Goal: Task Accomplishment & Management: Use online tool/utility

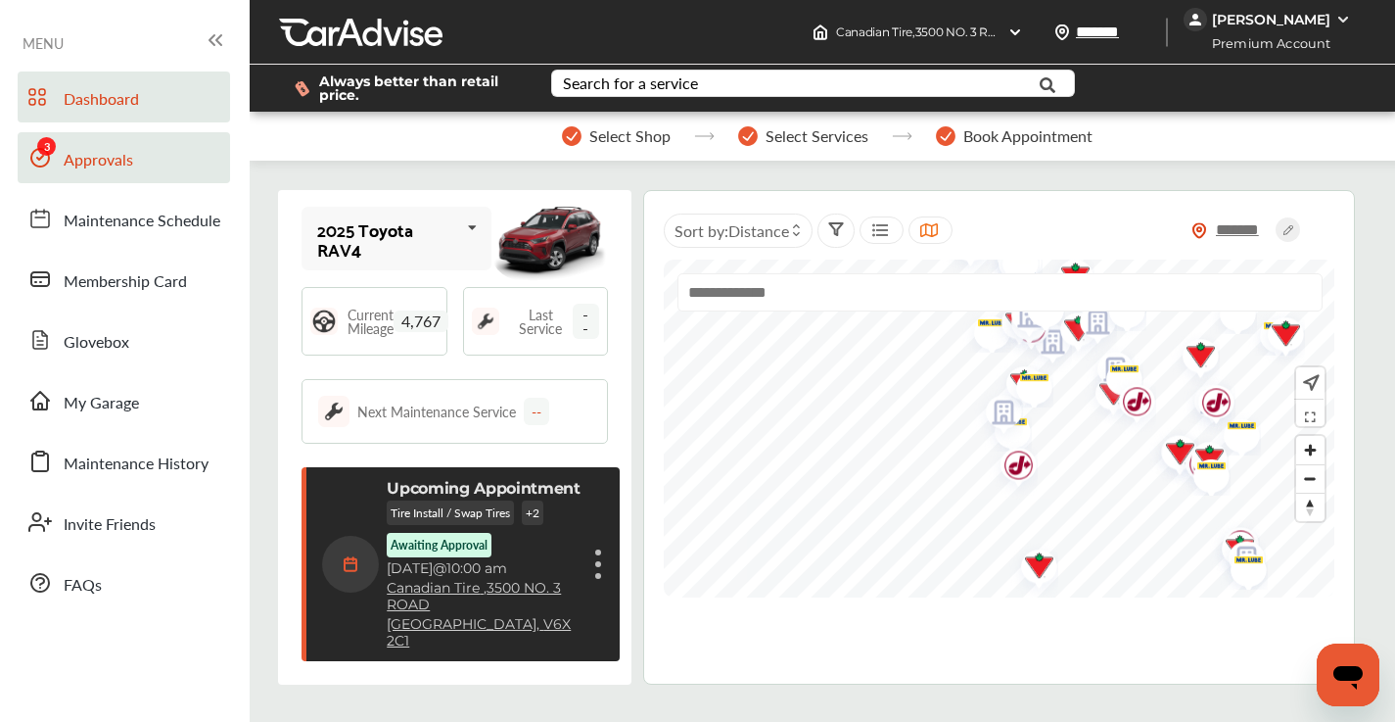
click at [117, 153] on span "Approvals" at bounding box center [99, 160] width 70 height 25
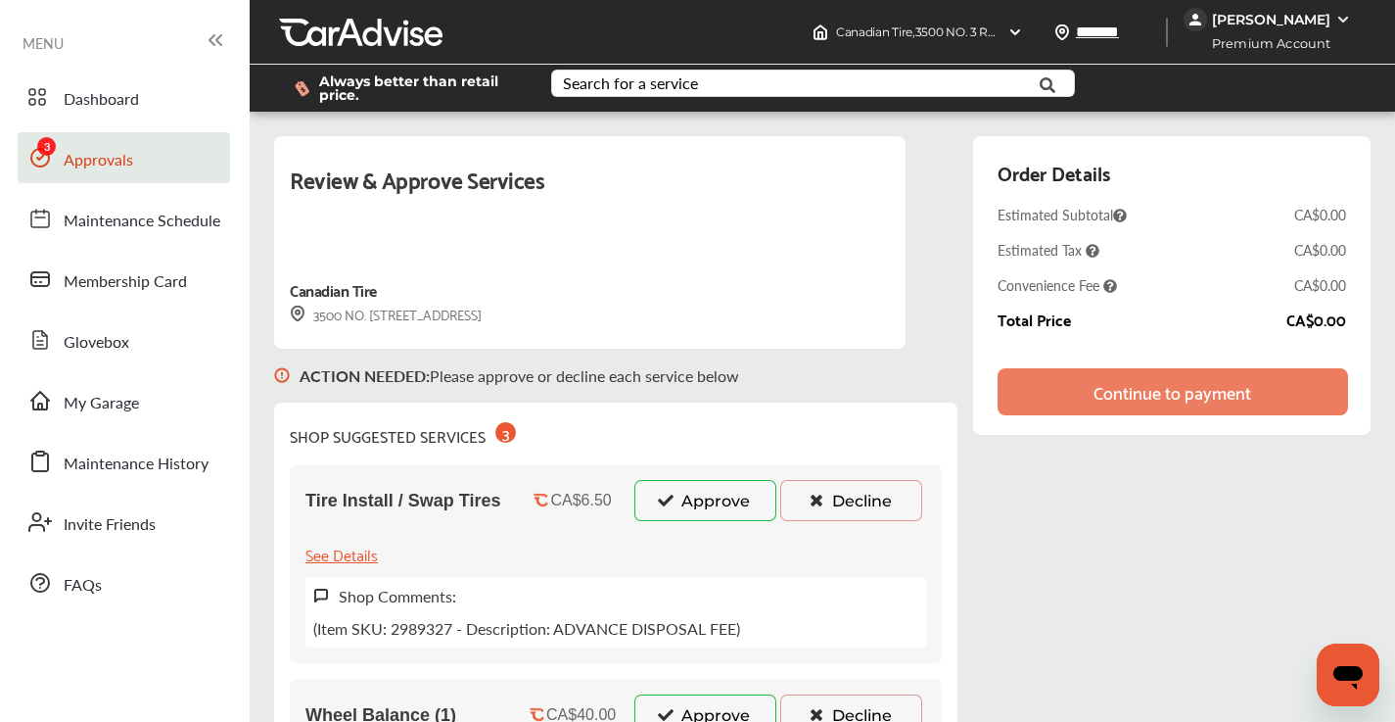
click at [725, 510] on button "Approve" at bounding box center [705, 500] width 142 height 41
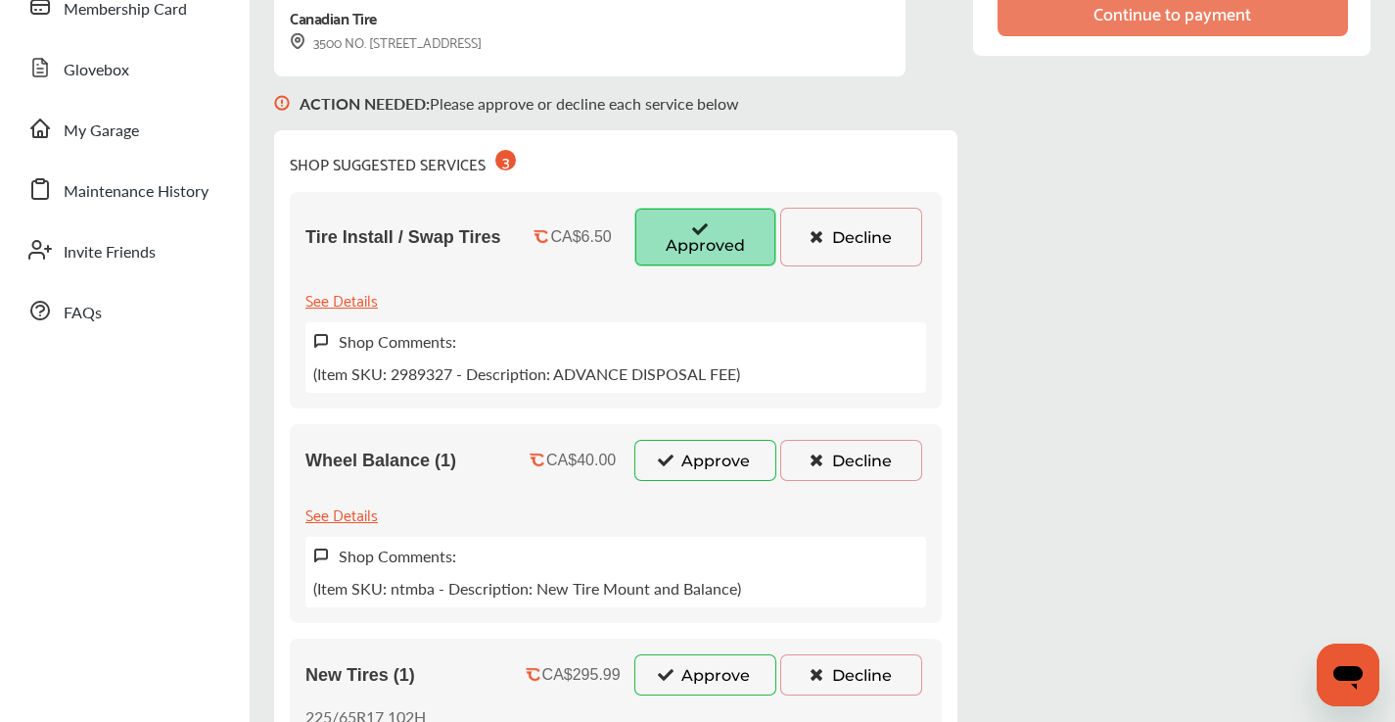
scroll to position [301, 0]
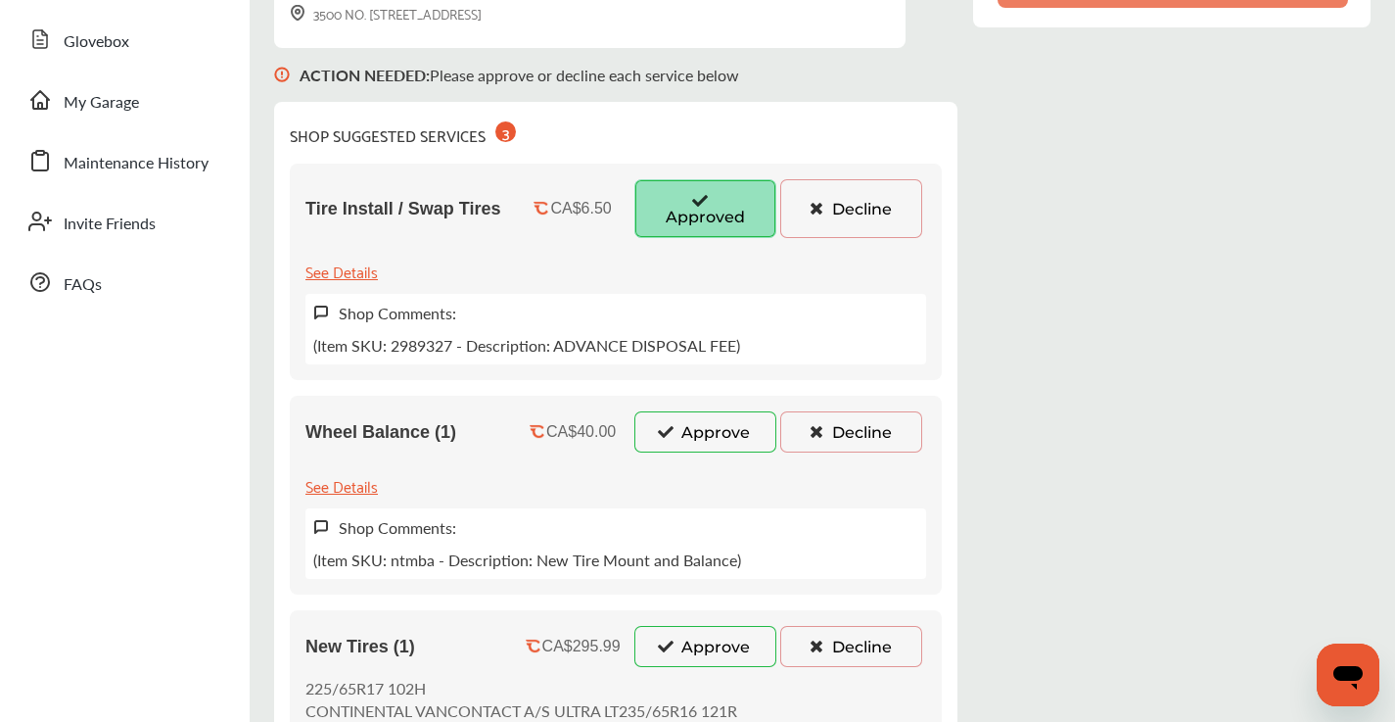
click at [690, 451] on button "Approve" at bounding box center [705, 431] width 142 height 41
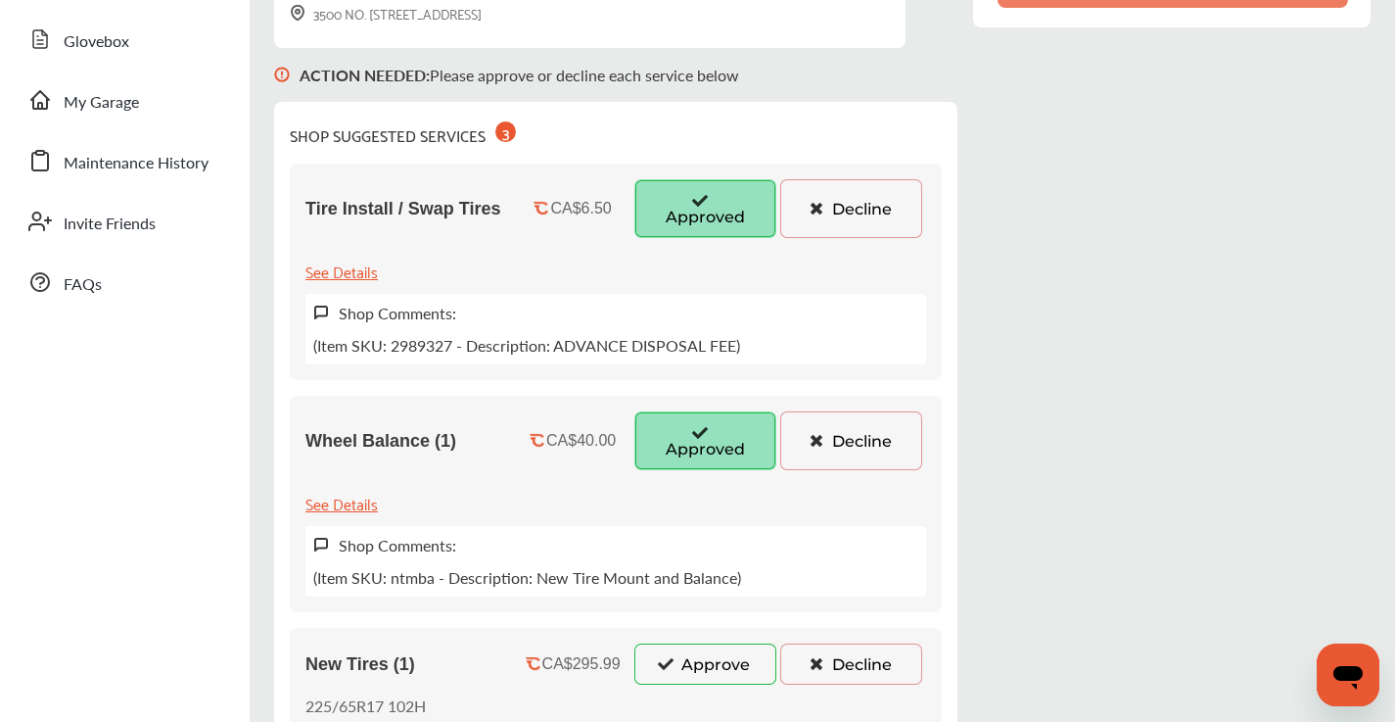
click at [701, 663] on button "Approve" at bounding box center [705, 663] width 142 height 41
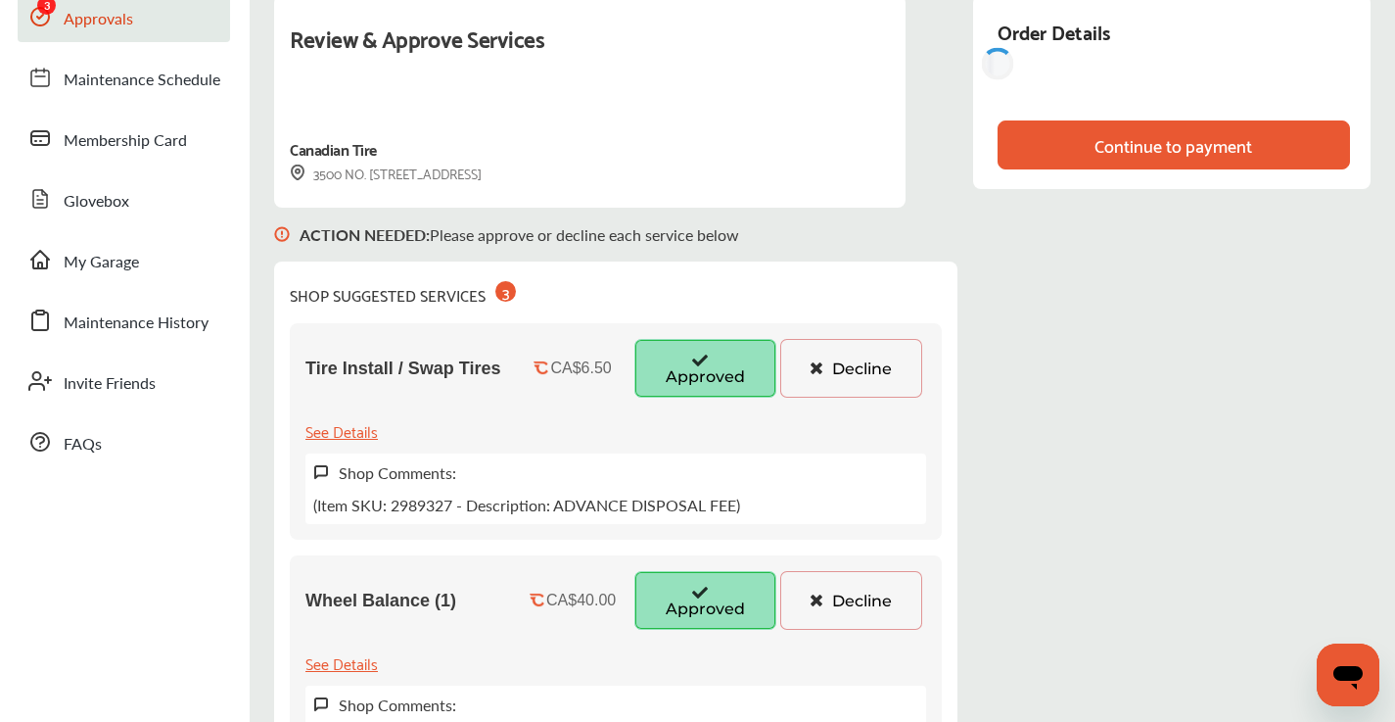
scroll to position [60, 0]
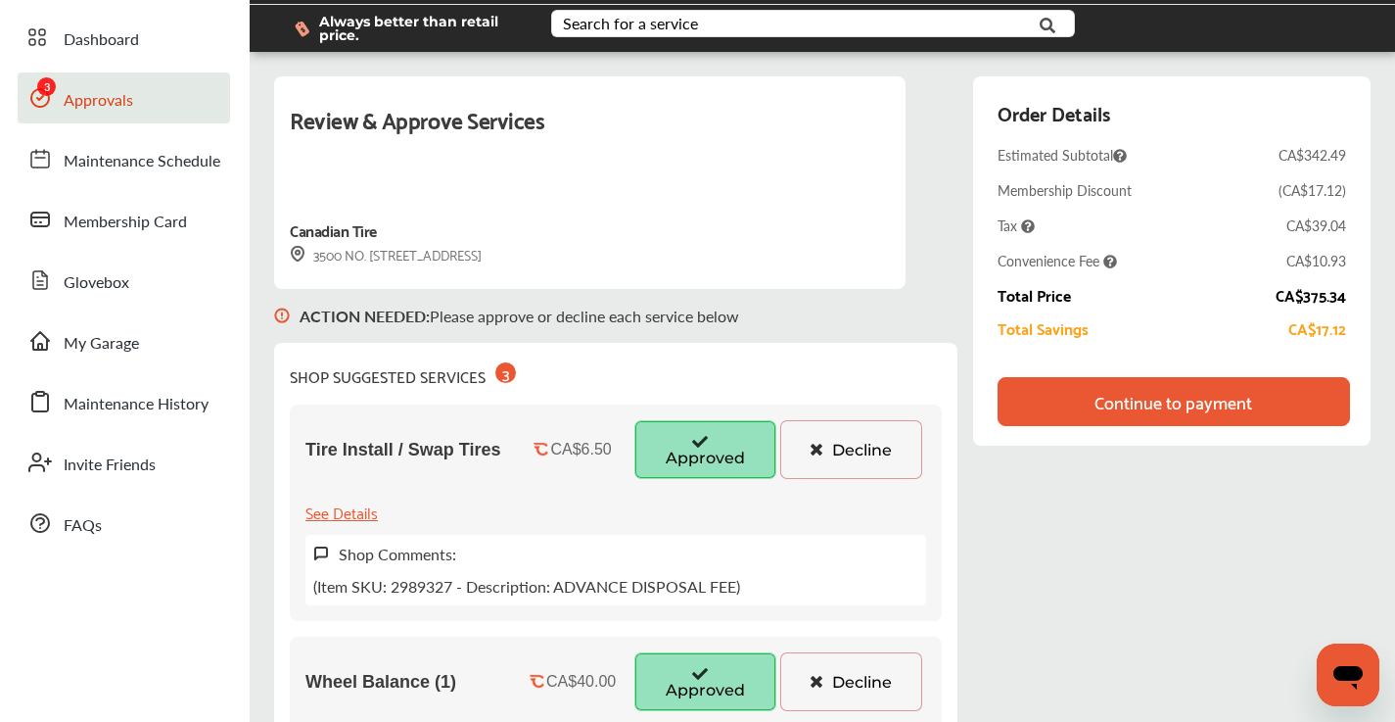
click at [1166, 406] on div "Continue to payment" at bounding box center [1174, 402] width 158 height 20
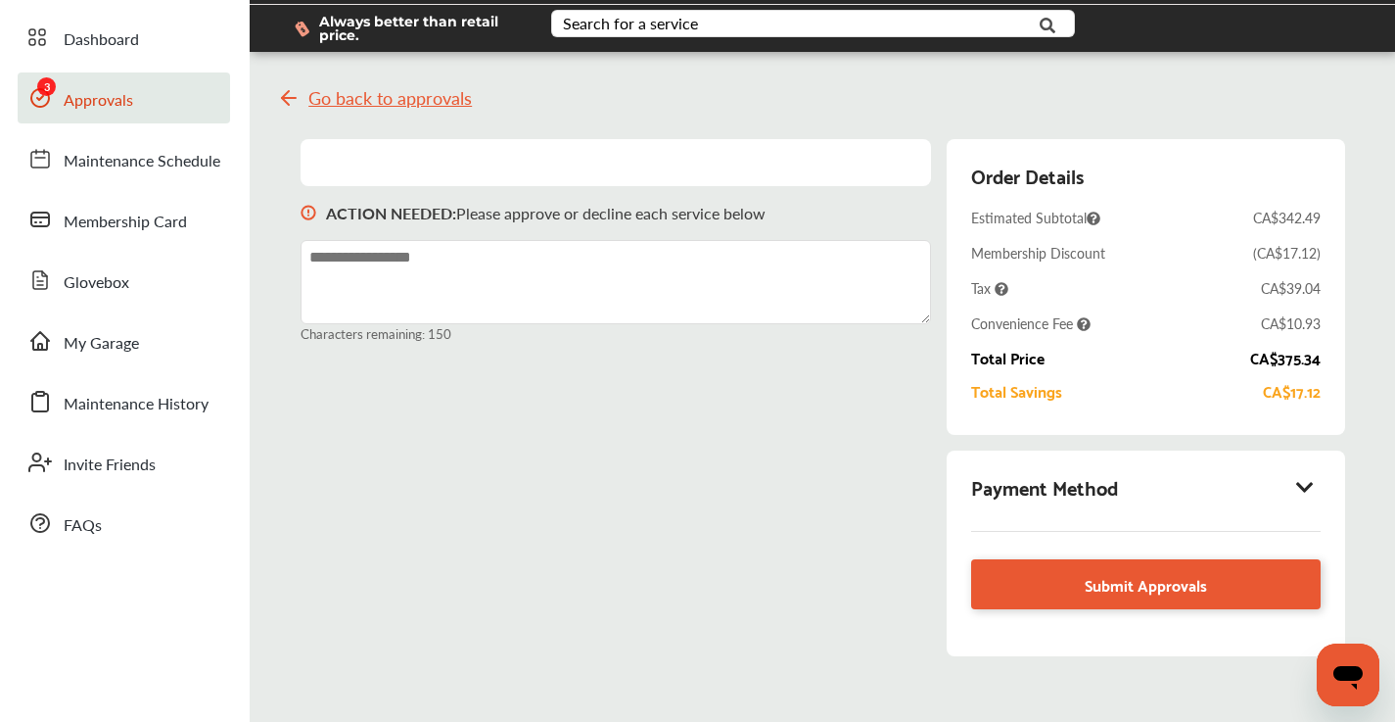
click at [1308, 477] on icon at bounding box center [1304, 487] width 23 height 20
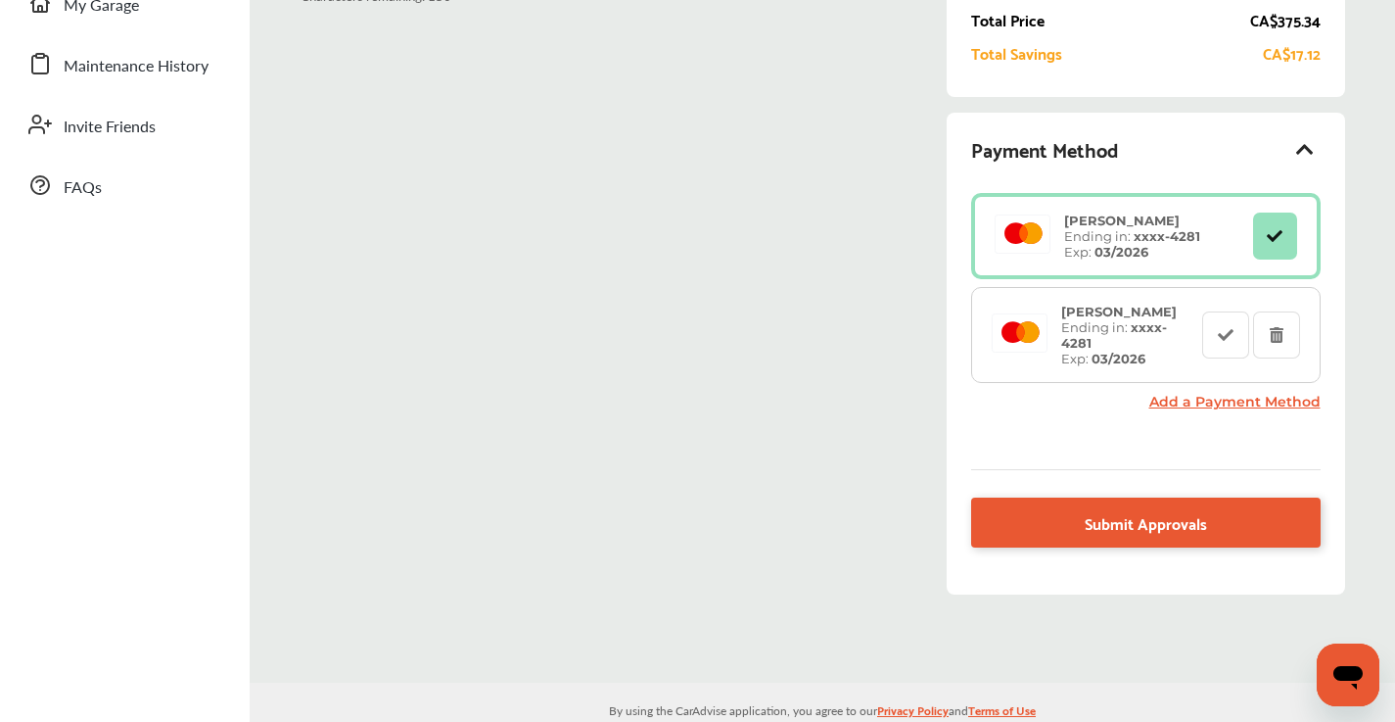
scroll to position [412, 0]
